Goal: Download file/media

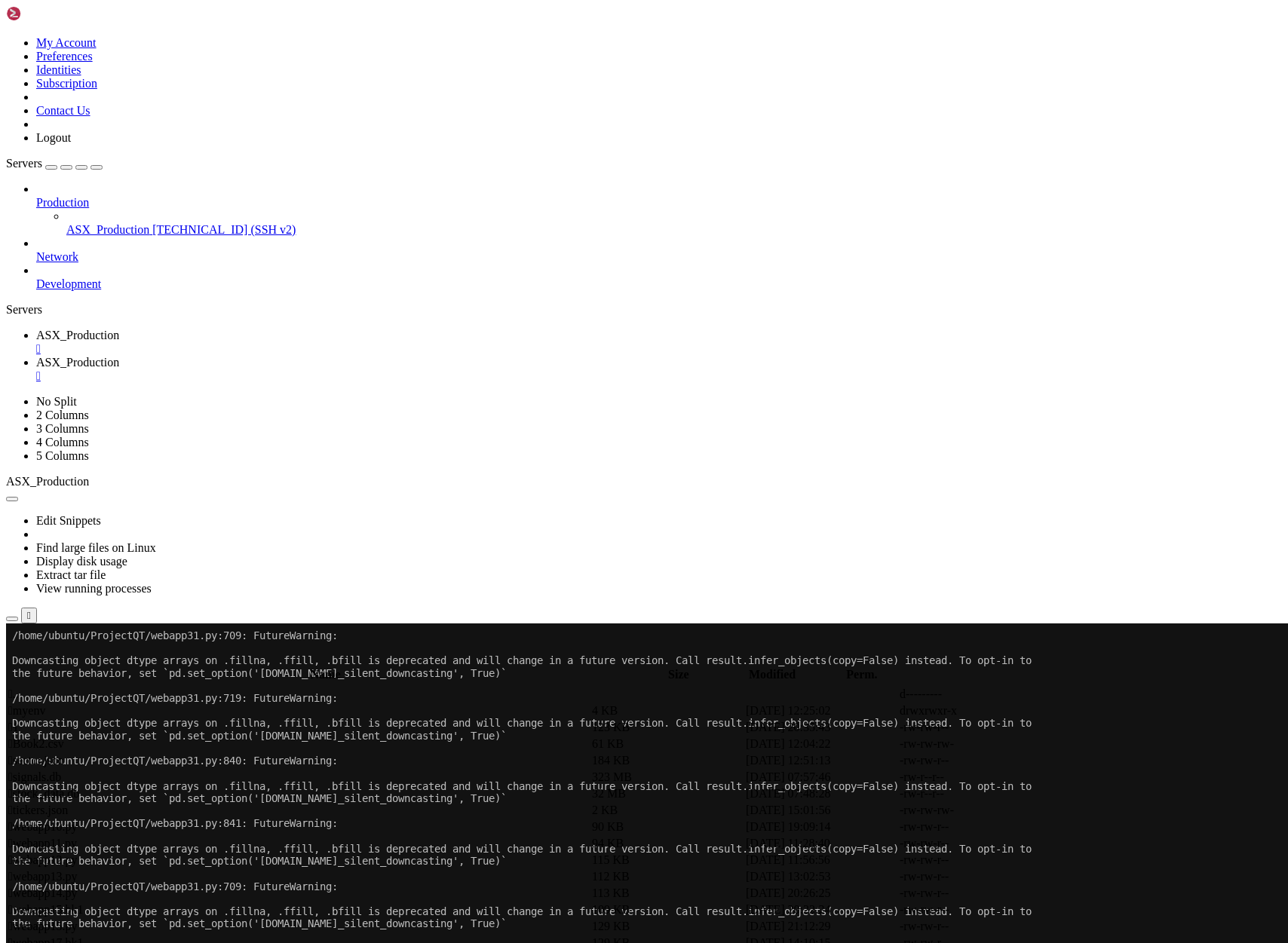
scroll to position [13, 0]
click at [373, 355] on link "ASX_Production " at bounding box center [659, 369] width 1246 height 27
click at [163, 661] on div "submit" at bounding box center [163, 661] width 0 height 0
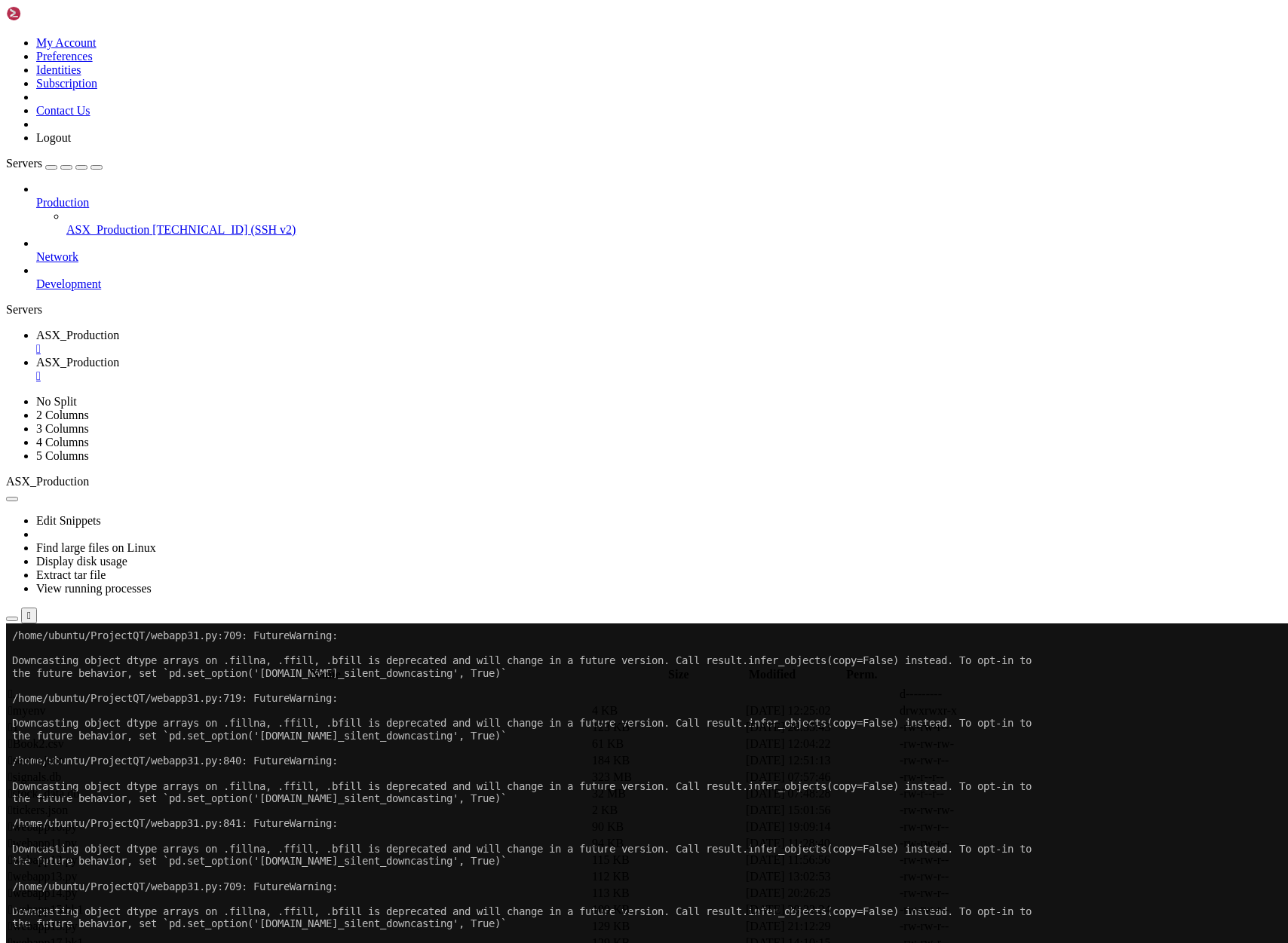
click at [19, 687] on span " .." at bounding box center [13, 694] width 11 height 13
click at [63, 771] on span " ProjectQT" at bounding box center [35, 777] width 55 height 13
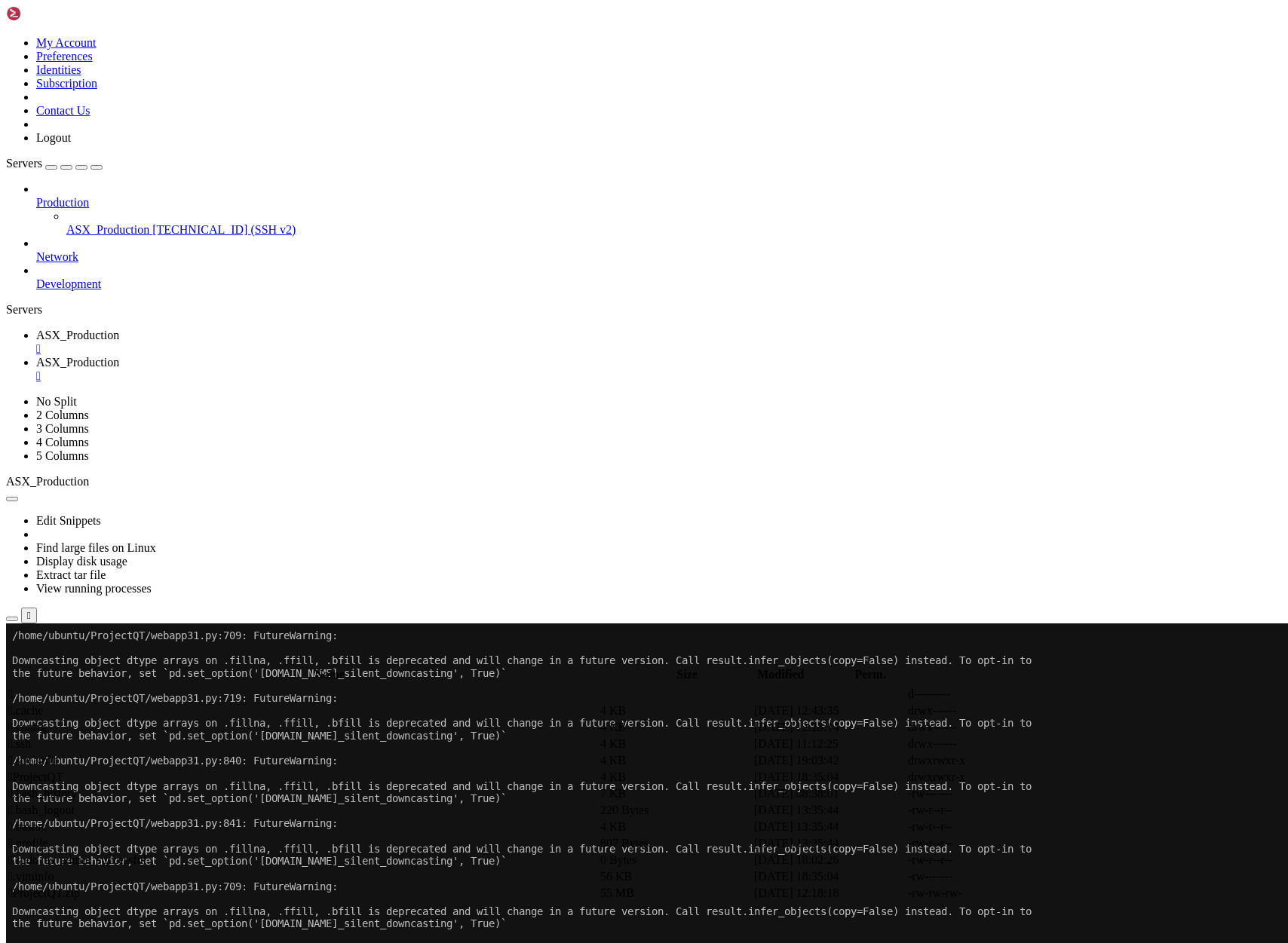
type input "/home/ubuntu/ProjectQT"
click at [119, 328] on span "ASX_Production" at bounding box center [77, 335] width 83 height 13
click at [119, 355] on span "ASX_Production" at bounding box center [77, 362] width 83 height 13
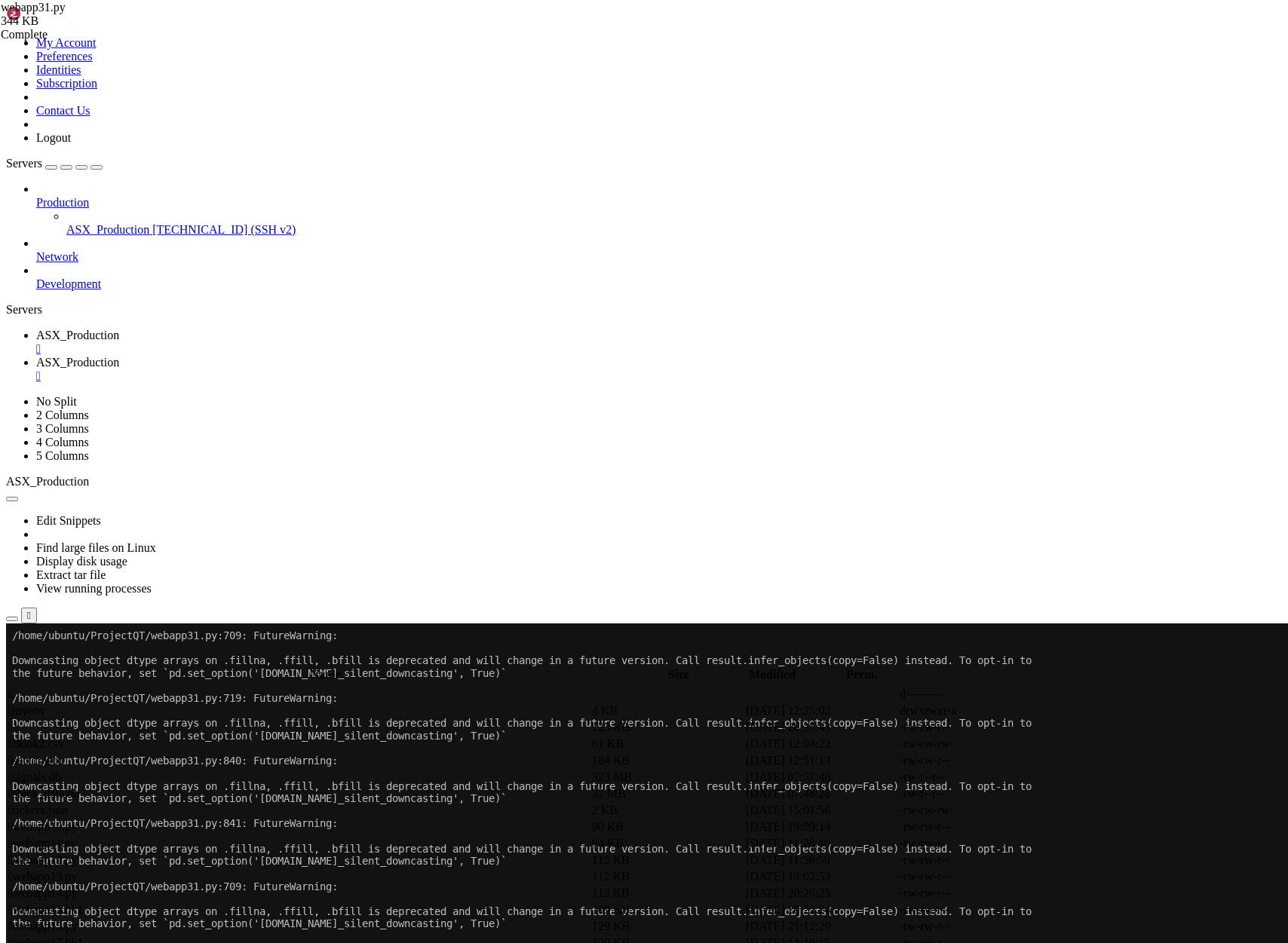
click at [93, 223] on span "ASX_Production" at bounding box center [107, 230] width 83 height 13
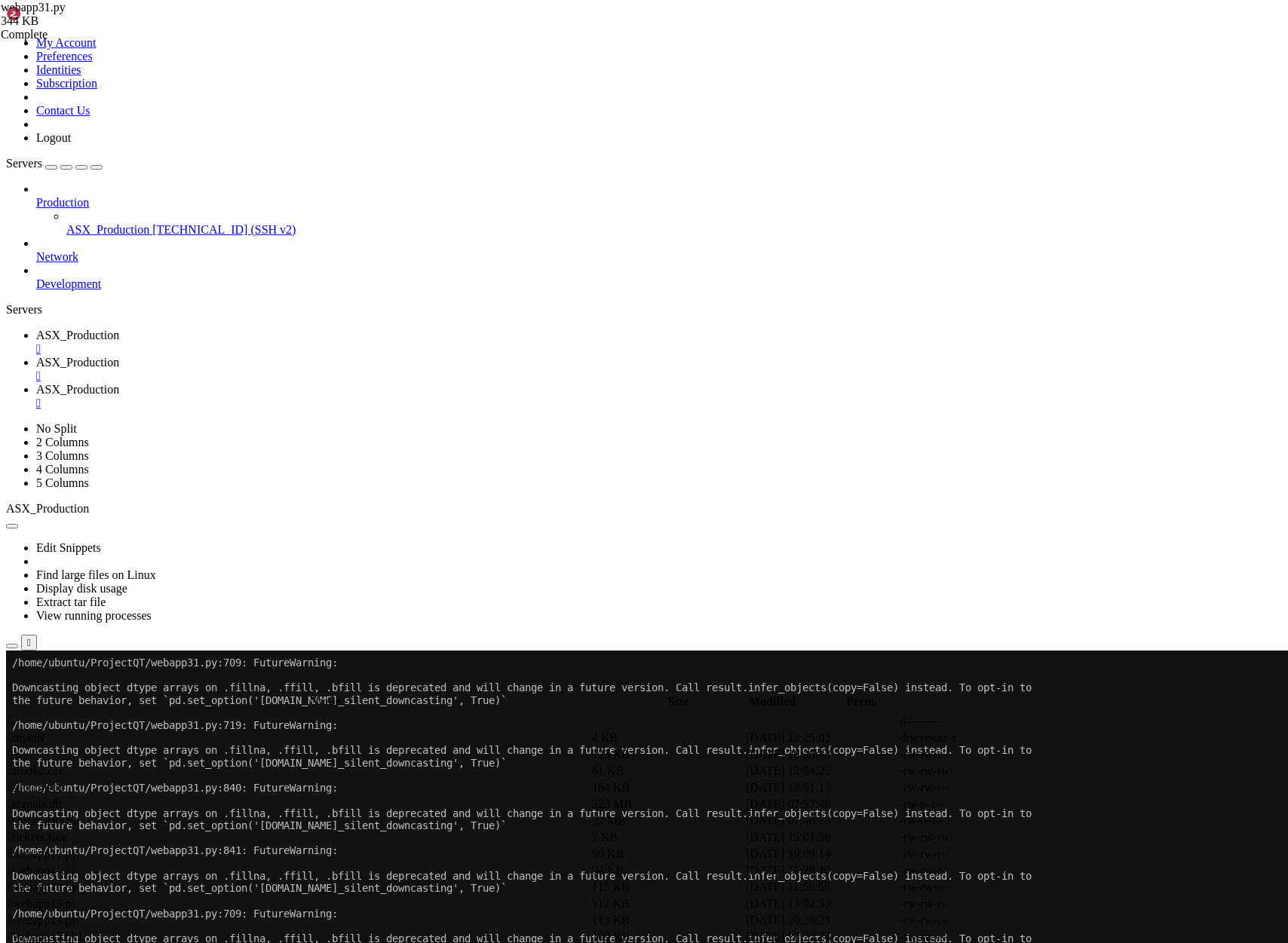
scroll to position [13, 0]
click at [119, 328] on span "ASX_Production" at bounding box center [77, 335] width 83 height 13
click at [119, 355] on span "ASX_Production" at bounding box center [77, 362] width 83 height 13
click at [119, 383] on span "ASX_Production" at bounding box center [77, 390] width 83 height 13
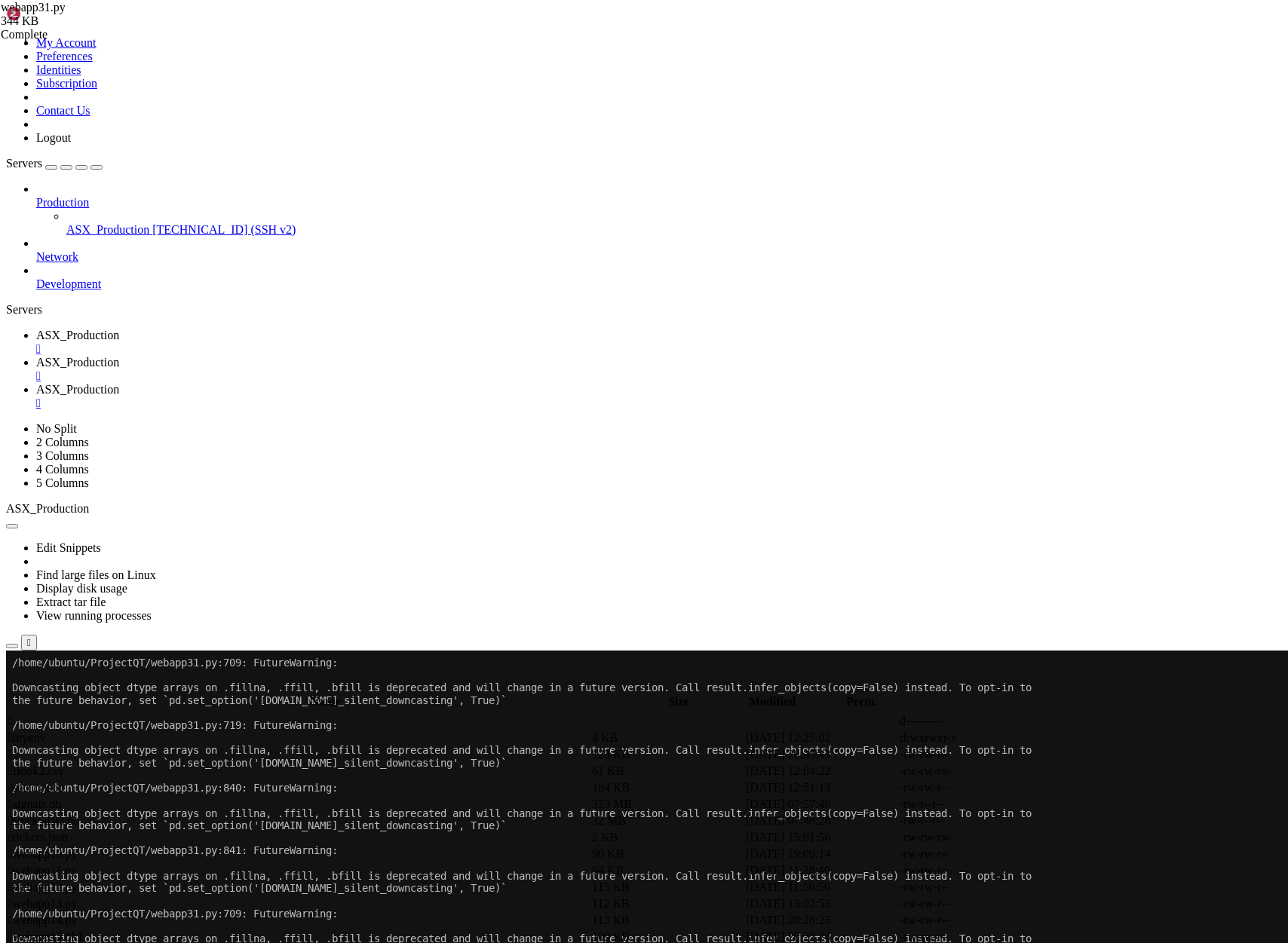
scroll to position [25, 0]
click at [119, 355] on span "ASX_Production" at bounding box center [77, 362] width 83 height 13
click at [119, 328] on span "ASX_Production" at bounding box center [77, 335] width 83 height 13
